Goal: Task Accomplishment & Management: Complete application form

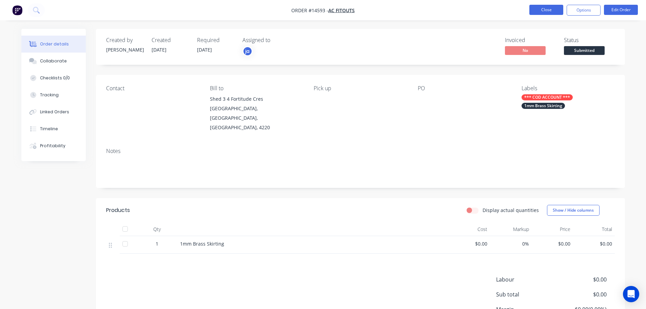
click at [558, 9] on button "Close" at bounding box center [547, 10] width 34 height 10
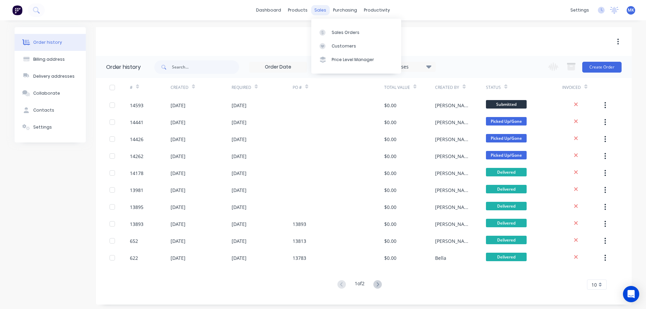
click at [322, 9] on div "sales" at bounding box center [320, 10] width 19 height 10
click at [337, 37] on link "Sales Orders" at bounding box center [356, 32] width 90 height 14
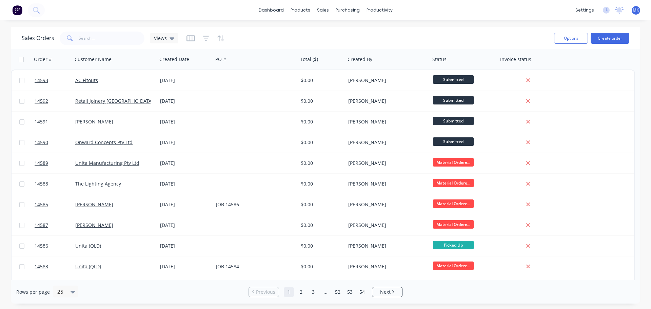
click at [598, 37] on button "Create order" at bounding box center [610, 38] width 39 height 11
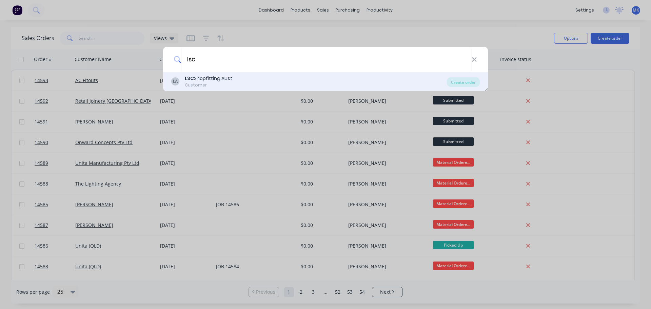
type input "lsc"
click at [230, 91] on div "LA LSC Shopfitting Aust Customer Create order" at bounding box center [325, 81] width 325 height 19
click at [228, 85] on div "Customer" at bounding box center [209, 85] width 48 height 6
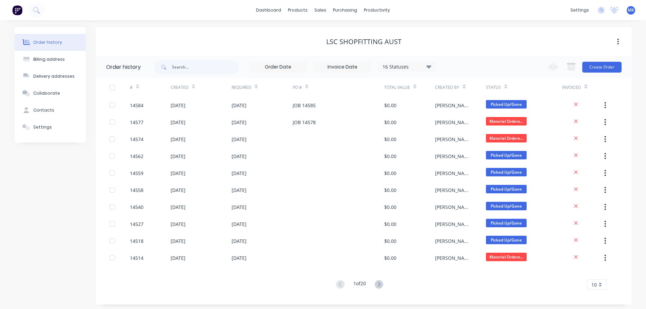
click at [596, 73] on div "Change order status Submitted Material Ordered/[PERSON_NAME] In Production Cont…" at bounding box center [582, 67] width 77 height 22
click at [598, 67] on button "Create Order" at bounding box center [602, 67] width 39 height 11
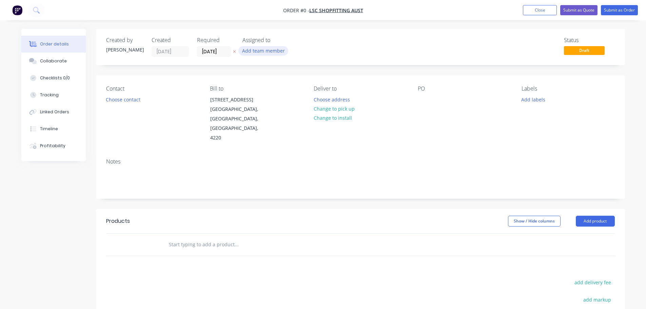
drag, startPoint x: 257, startPoint y: 43, endPoint x: 254, endPoint y: 53, distance: 10.2
click at [257, 46] on div "Assigned to Add team member" at bounding box center [277, 47] width 68 height 20
click at [254, 53] on button "Add team member" at bounding box center [264, 50] width 50 height 9
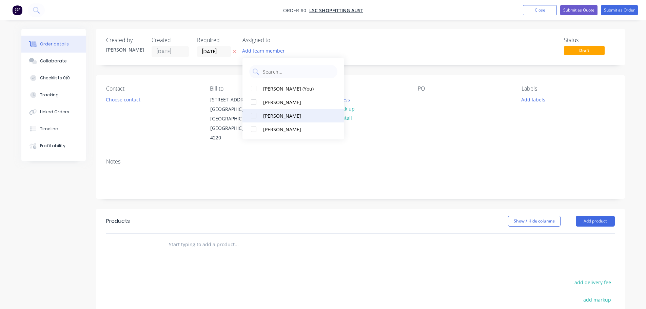
click at [255, 113] on div at bounding box center [254, 116] width 14 height 14
click at [143, 98] on div "Order details Collaborate Checklists 0/0 Tracking Linked Orders Timeline Profit…" at bounding box center [324, 229] width 618 height 400
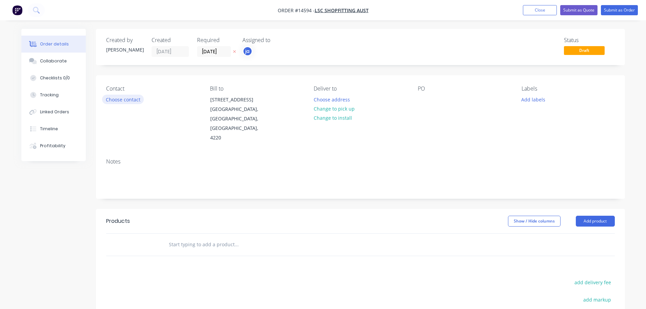
click at [135, 100] on button "Choose contact" at bounding box center [123, 99] width 42 height 9
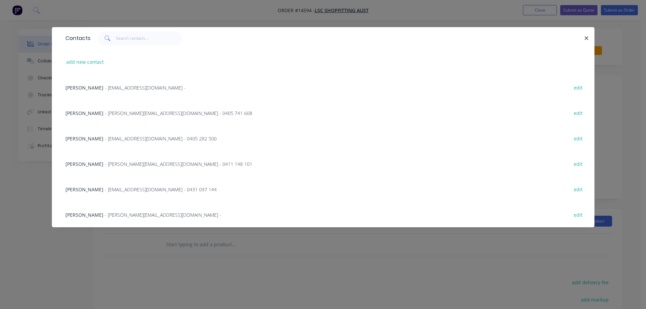
click at [96, 109] on div "[PERSON_NAME] - [PERSON_NAME][EMAIL_ADDRESS][DOMAIN_NAME] - 0405 741 608 edit" at bounding box center [323, 112] width 523 height 25
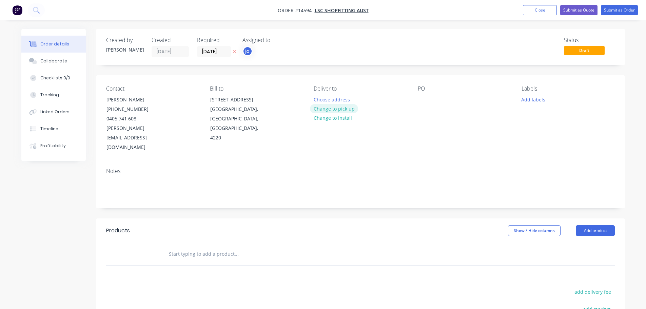
click at [341, 112] on button "Change to pick up" at bounding box center [334, 108] width 48 height 9
click at [537, 97] on button "Add labels" at bounding box center [533, 99] width 31 height 9
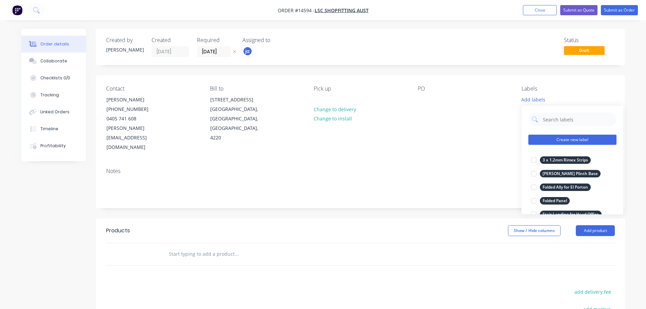
click at [574, 143] on button "Create new label" at bounding box center [573, 140] width 88 height 10
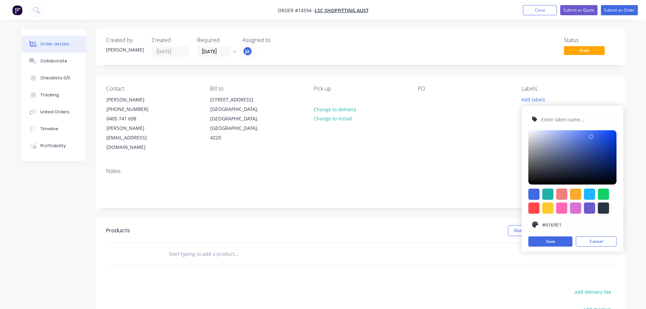
click at [607, 210] on div at bounding box center [603, 208] width 11 height 11
type input "#273444"
click at [580, 121] on input "text" at bounding box center [577, 119] width 72 height 13
paste input "4 off 500 x 500mm S/S Panels"
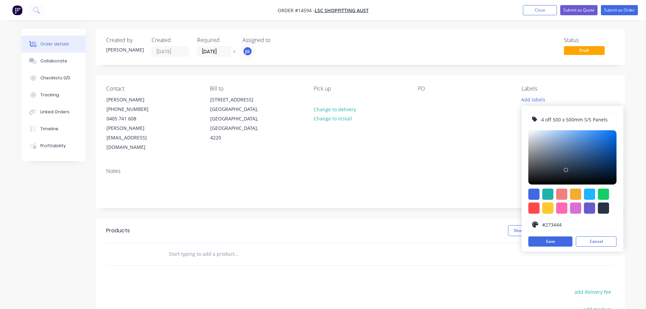
type input "4 off 500 x 500mm S/S Panels"
click at [551, 248] on div "4 off 500 x 500mm S/S Panels #273444 hex #273444 Save Cancel" at bounding box center [573, 179] width 102 height 146
click at [551, 245] on button "Save" at bounding box center [551, 241] width 44 height 10
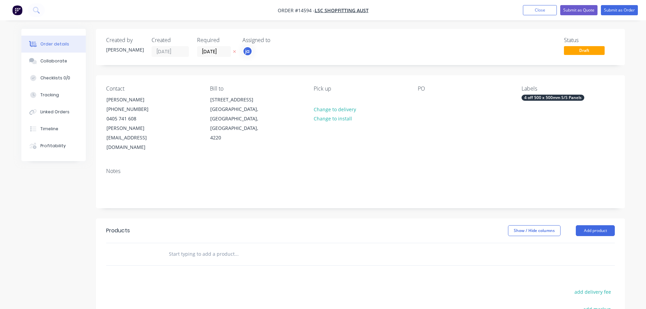
click at [224, 225] on div "Show / Hide columns Add product" at bounding box center [414, 230] width 401 height 11
drag, startPoint x: 174, startPoint y: 239, endPoint x: 182, endPoint y: 238, distance: 7.6
click at [175, 247] on input "text" at bounding box center [237, 254] width 136 height 14
paste input "4 off 500 x 500mm S/S Panels"
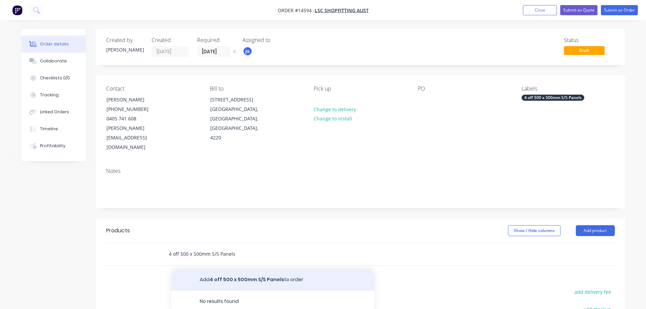
type input "4 off 500 x 500mm S/S Panels"
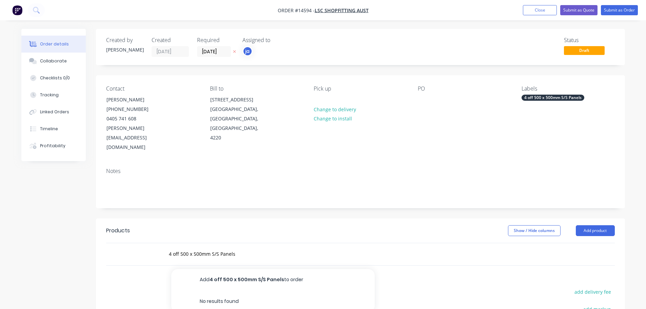
drag, startPoint x: 205, startPoint y: 253, endPoint x: 280, endPoint y: 205, distance: 88.8
click at [205, 269] on button "Add 4 off 500 x 500mm S/S Panels to order" at bounding box center [273, 280] width 204 height 22
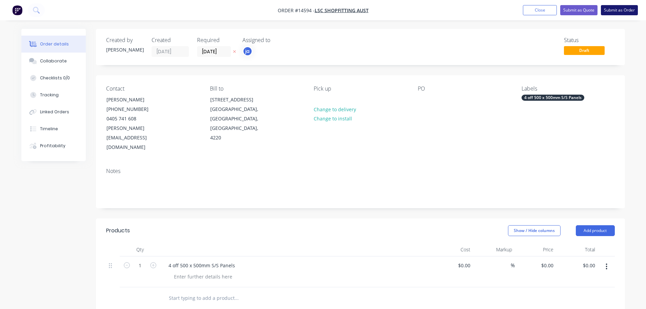
click at [622, 7] on button "Submit as Order" at bounding box center [619, 10] width 37 height 10
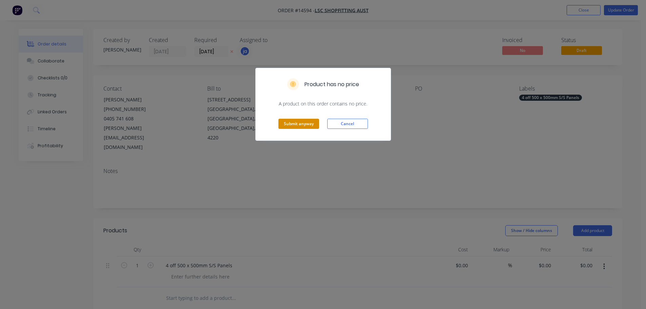
click at [297, 126] on button "Submit anyway" at bounding box center [299, 124] width 41 height 10
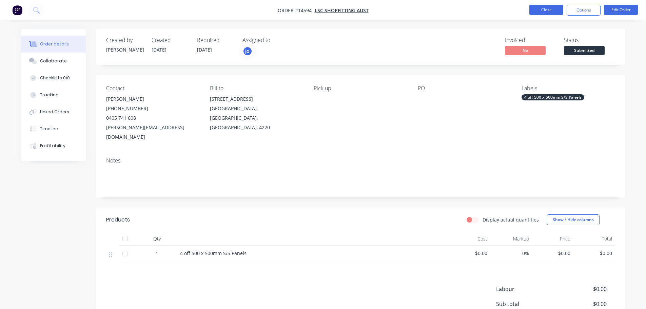
click at [542, 10] on button "Close" at bounding box center [547, 10] width 34 height 10
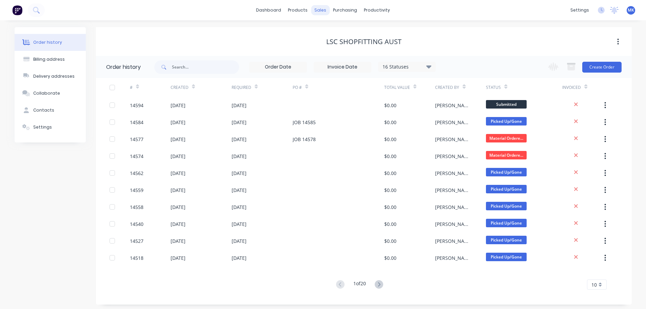
click at [321, 15] on div "sales" at bounding box center [320, 10] width 19 height 10
click at [330, 34] on link "Sales Orders" at bounding box center [356, 32] width 90 height 14
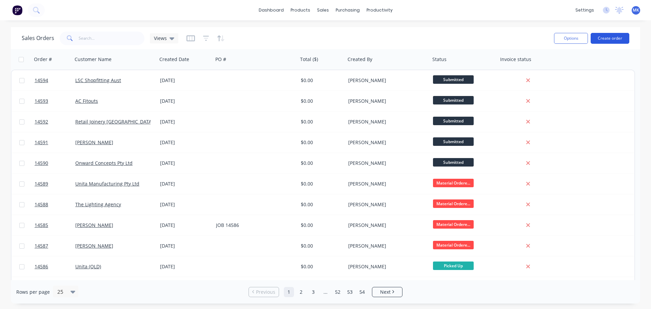
click at [607, 41] on button "Create order" at bounding box center [610, 38] width 39 height 11
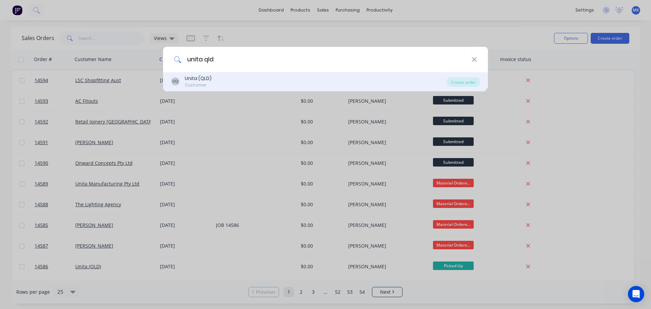
type input "unita qld"
click at [230, 78] on div "UQ Unita (QLD) Customer" at bounding box center [309, 81] width 276 height 13
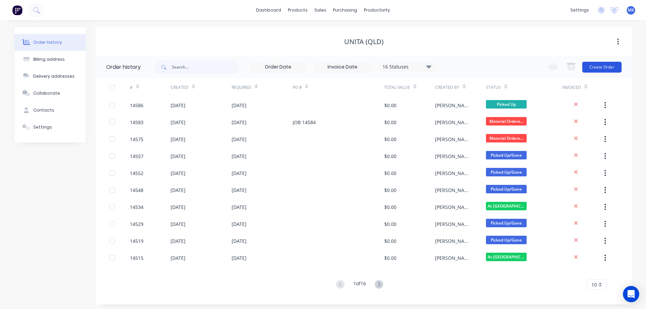
click at [607, 68] on button "Create Order" at bounding box center [602, 67] width 39 height 11
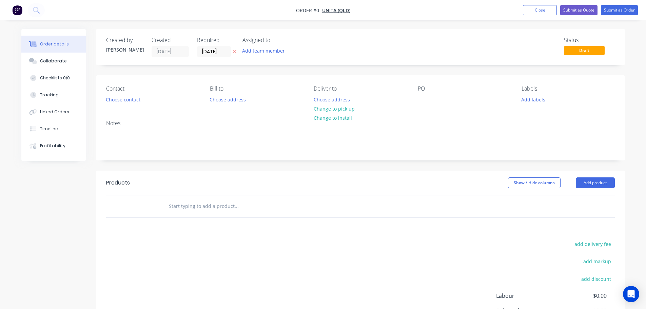
click at [258, 56] on div "Add team member" at bounding box center [277, 51] width 68 height 10
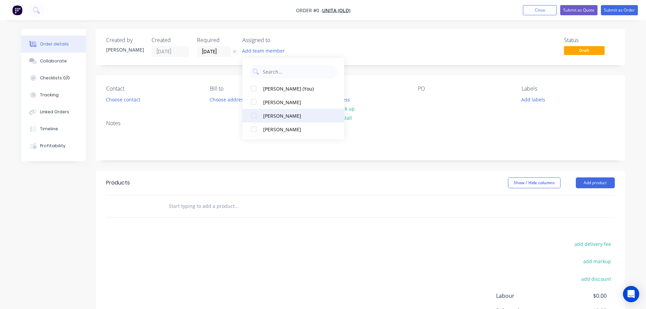
drag, startPoint x: 278, startPoint y: 119, endPoint x: 253, endPoint y: 117, distance: 25.2
click at [278, 119] on div "[PERSON_NAME]" at bounding box center [297, 115] width 68 height 7
click at [133, 99] on div "Order details Collaborate Checklists 0/0 Tracking Linked Orders Timeline Profit…" at bounding box center [324, 210] width 618 height 362
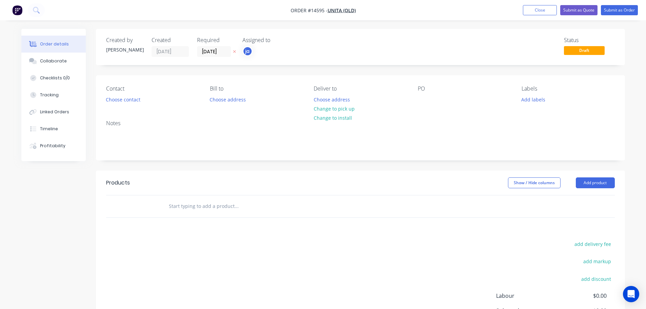
click at [133, 102] on button "Choose contact" at bounding box center [123, 99] width 42 height 9
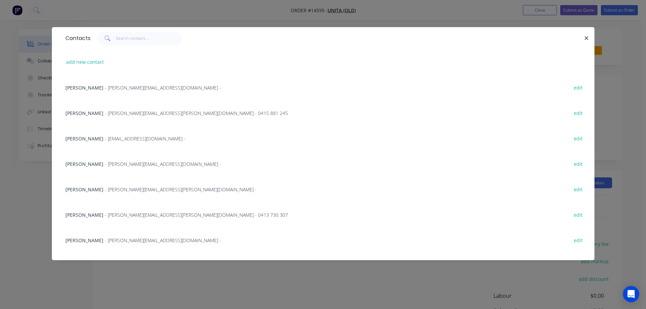
click at [87, 214] on span "Adam Stone" at bounding box center [84, 215] width 38 height 6
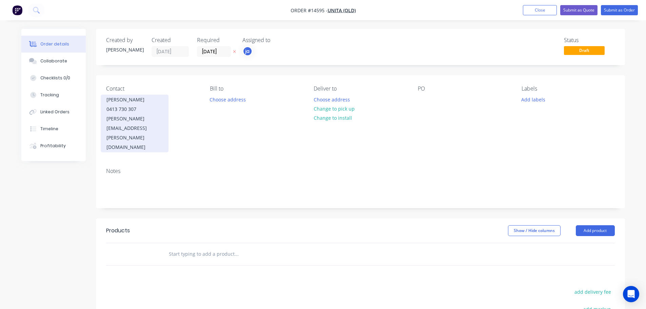
click at [138, 102] on div "Adam Stone" at bounding box center [135, 100] width 56 height 10
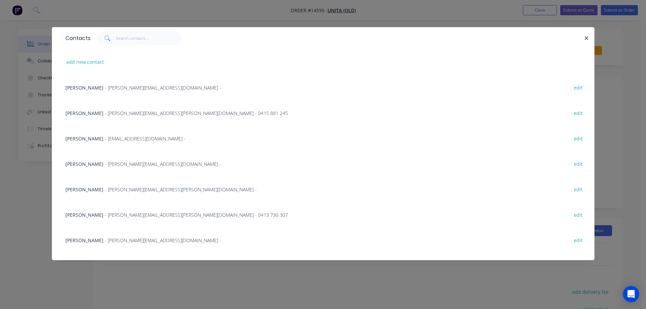
click at [103, 81] on div "Dave Merritt - dave@unita.com.au - edit" at bounding box center [323, 87] width 523 height 25
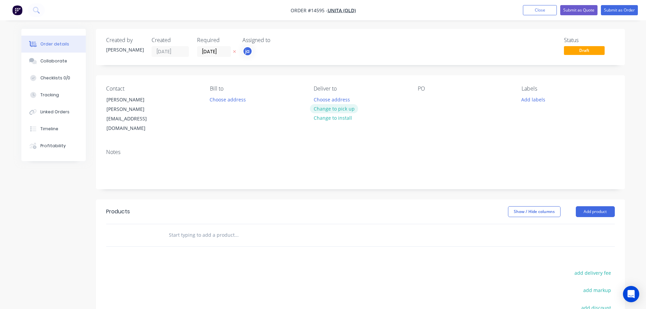
click at [334, 111] on button "Change to pick up" at bounding box center [334, 108] width 48 height 9
click at [535, 102] on button "Add labels" at bounding box center [533, 99] width 31 height 9
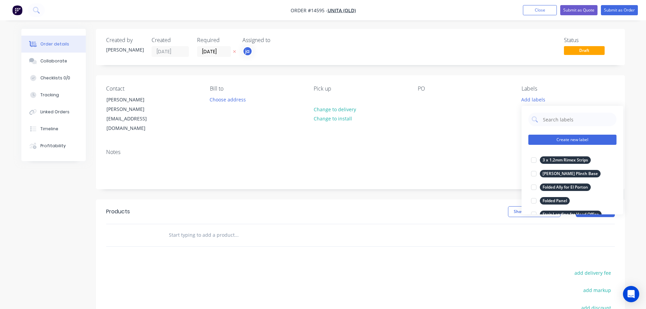
click at [584, 136] on button "Create new label" at bounding box center [573, 140] width 88 height 10
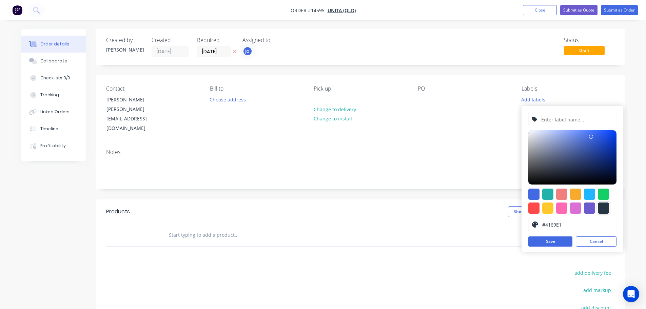
click at [599, 208] on div at bounding box center [603, 208] width 11 height 11
type input "#273444"
click at [561, 121] on input "text" at bounding box center [577, 119] width 72 height 13
paste input "1 x Extra Flashing"
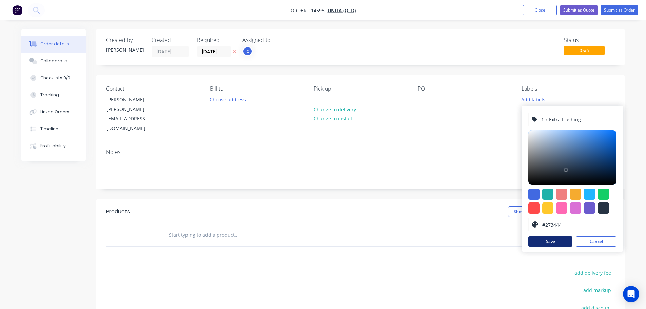
type input "1 x Extra Flashing"
click at [544, 245] on button "Save" at bounding box center [551, 241] width 44 height 10
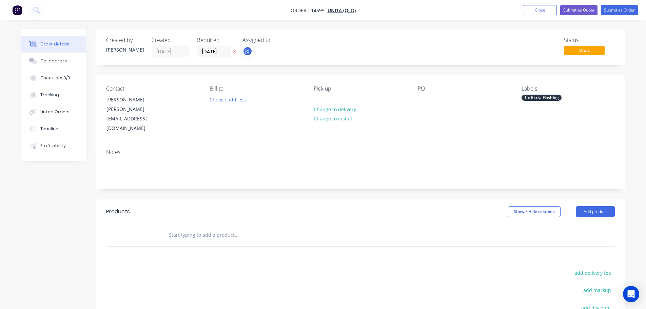
click at [212, 224] on div at bounding box center [282, 235] width 244 height 22
click at [208, 228] on input "text" at bounding box center [237, 235] width 136 height 14
paste input "1 x Extra Flashing"
type input "1 x Extra Flashing"
click at [196, 250] on button "Add 1 x Extra Flashing to order" at bounding box center [273, 261] width 204 height 22
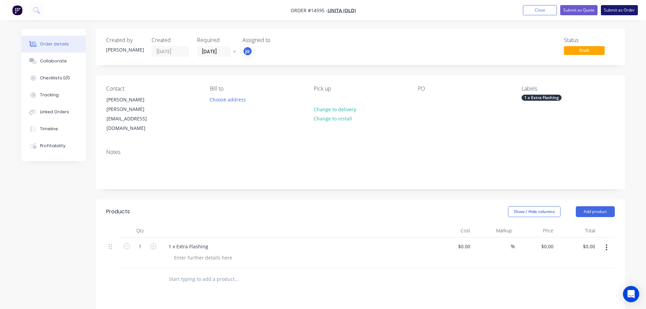
click at [604, 9] on button "Submit as Order" at bounding box center [619, 10] width 37 height 10
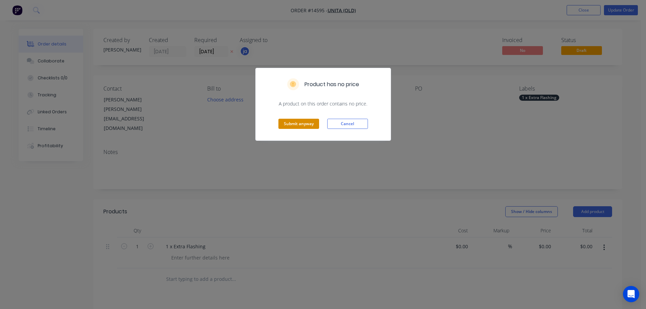
click at [297, 124] on button "Submit anyway" at bounding box center [299, 124] width 41 height 10
